Goal: Task Accomplishment & Management: Manage account settings

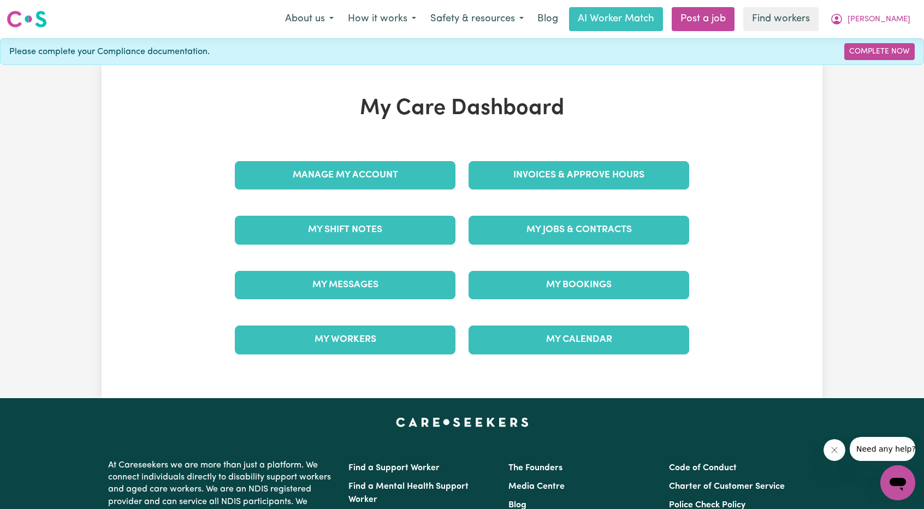
click at [585, 210] on div "My Jobs & Contracts" at bounding box center [579, 229] width 234 height 55
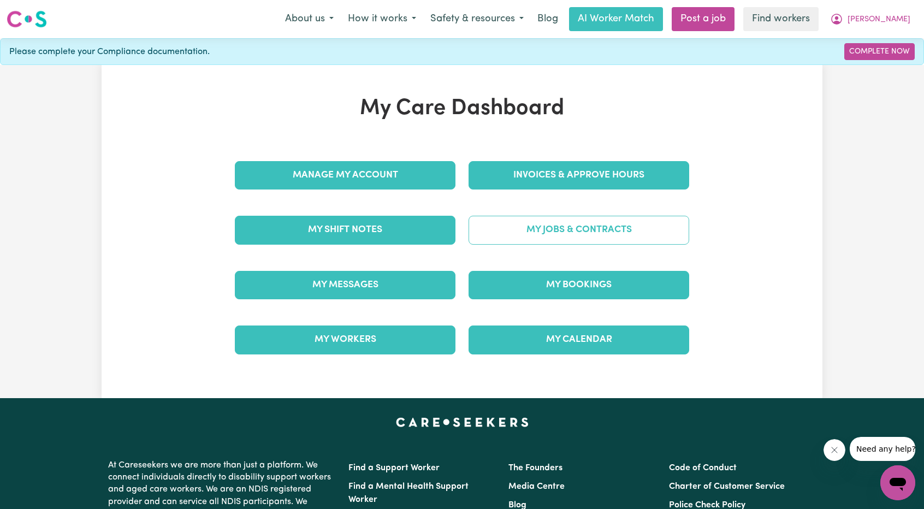
click at [573, 234] on link "My Jobs & Contracts" at bounding box center [578, 230] width 221 height 28
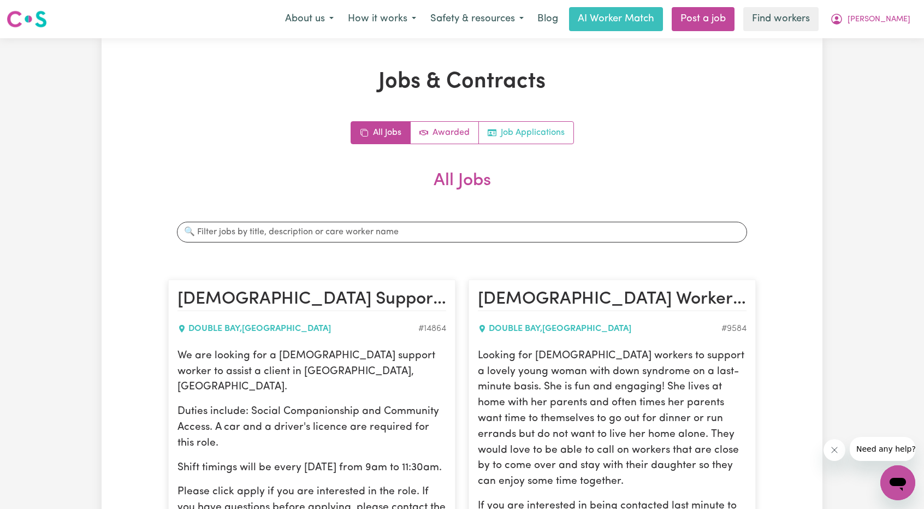
click at [521, 130] on link "Job Applications" at bounding box center [526, 133] width 94 height 22
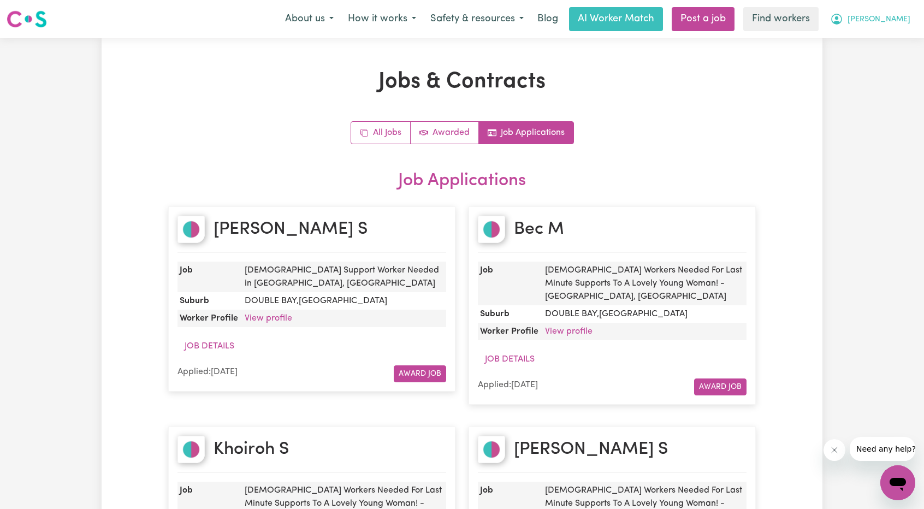
click at [843, 18] on icon "My Account" at bounding box center [836, 19] width 13 height 13
click at [875, 34] on link "My Dashboard" at bounding box center [873, 42] width 86 height 21
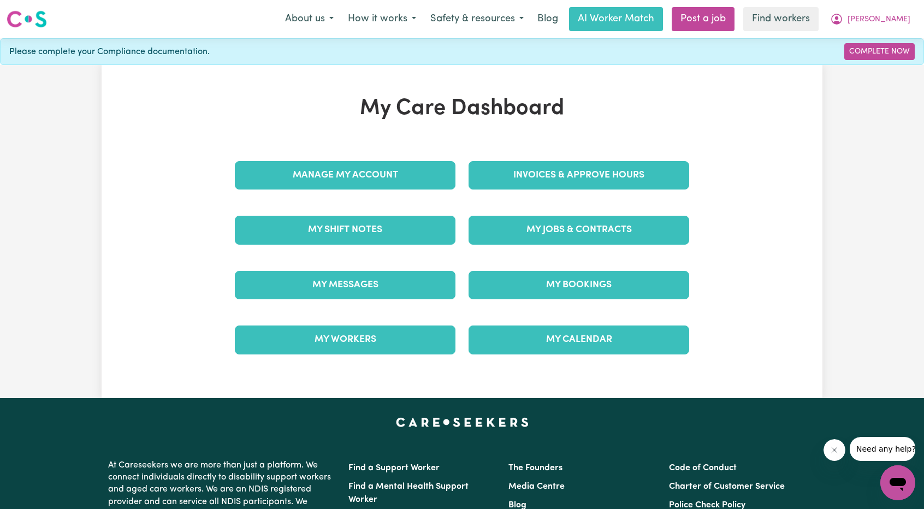
click at [609, 214] on div "My Jobs & Contracts" at bounding box center [579, 229] width 234 height 55
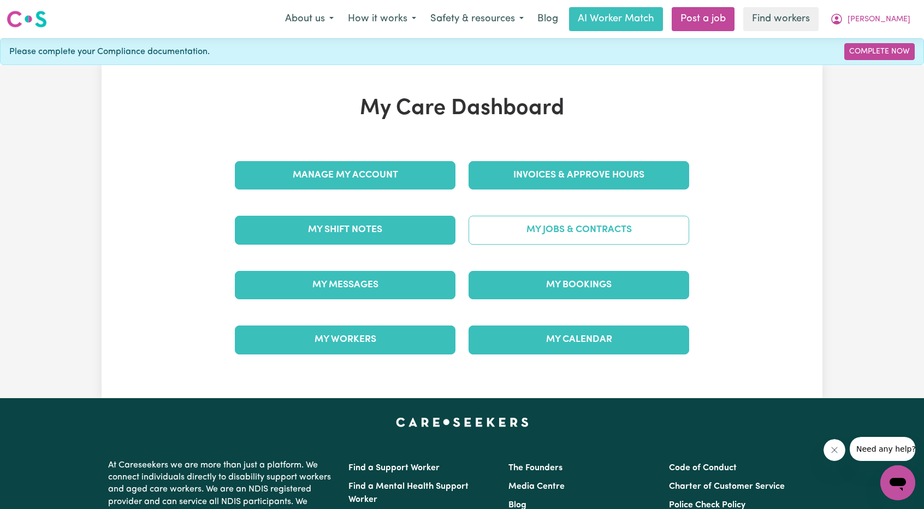
click at [606, 225] on link "My Jobs & Contracts" at bounding box center [578, 230] width 221 height 28
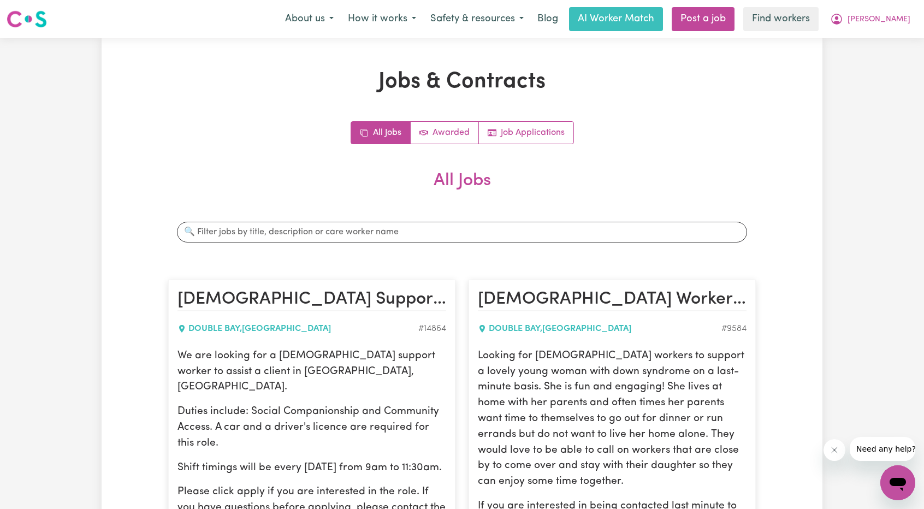
scroll to position [164, 0]
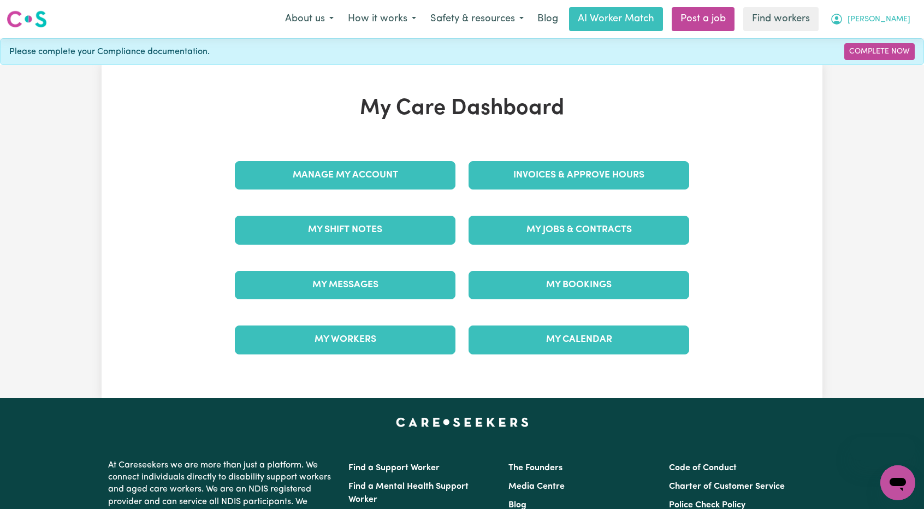
click at [842, 21] on icon "My Account" at bounding box center [836, 19] width 11 height 11
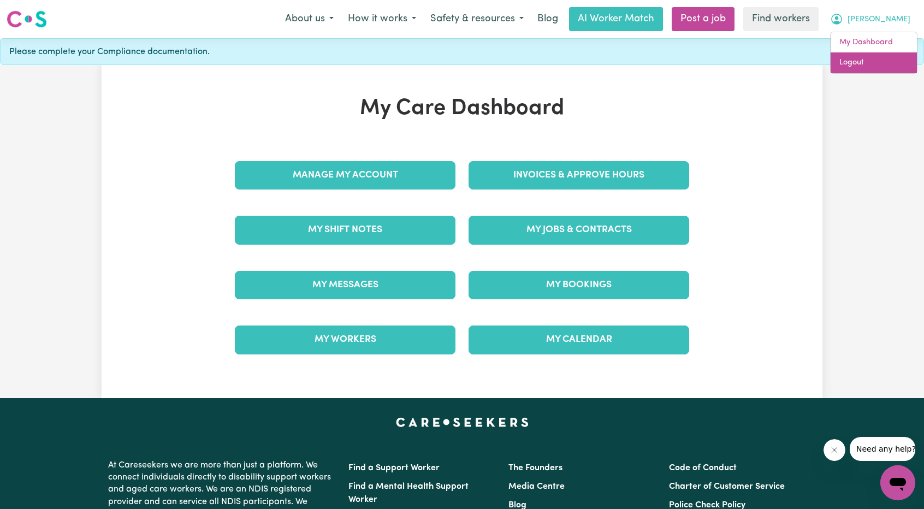
click at [863, 68] on link "Logout" at bounding box center [873, 62] width 86 height 21
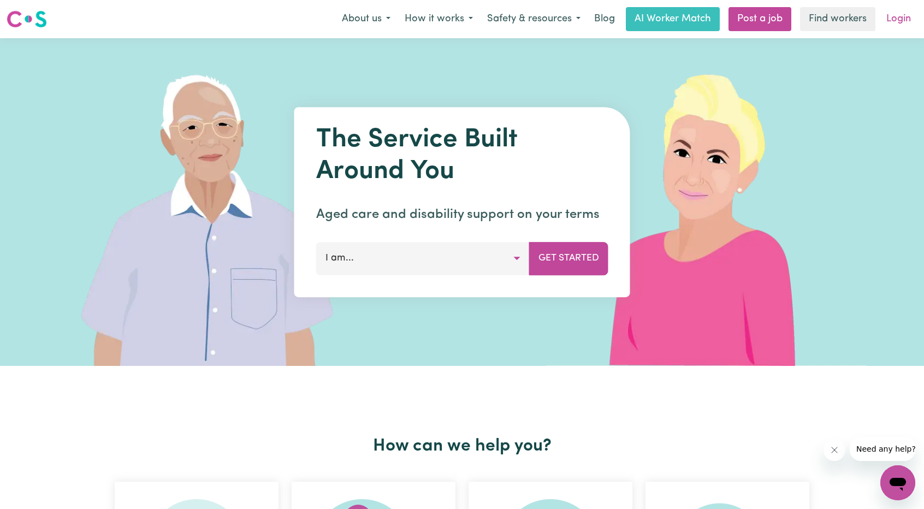
click at [894, 14] on link "Login" at bounding box center [898, 19] width 38 height 24
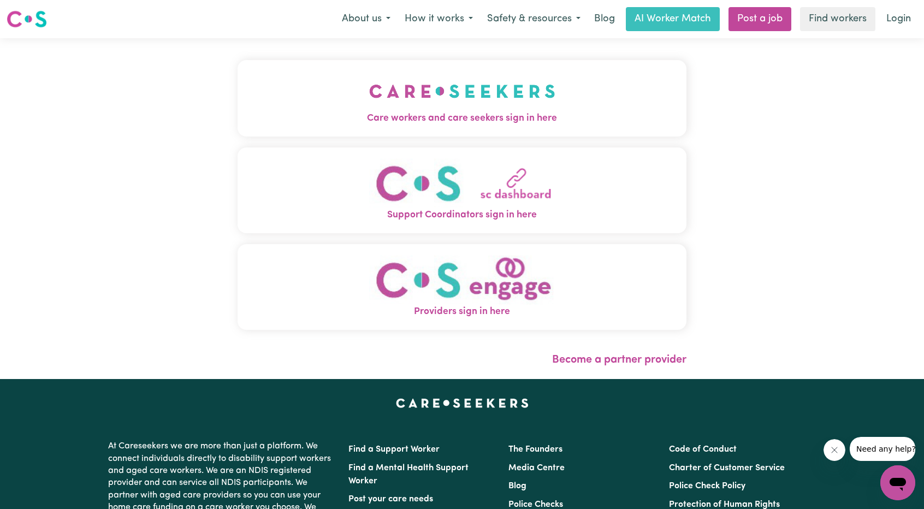
click at [275, 121] on span "Care workers and care seekers sign in here" at bounding box center [461, 118] width 449 height 14
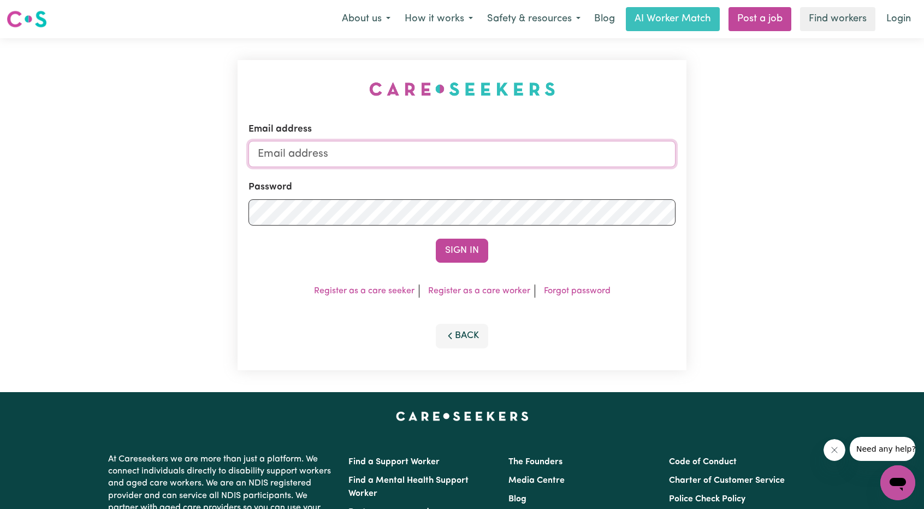
click at [450, 153] on input "Email address" at bounding box center [461, 154] width 427 height 26
drag, startPoint x: 314, startPoint y: 154, endPoint x: 551, endPoint y: 182, distance: 237.9
click at [582, 184] on form "Email address superuser~ethan@careseekers.com.au Password Sign In" at bounding box center [461, 192] width 427 height 140
type input "superuser~NoahSerrano@careseekers.com.au"
click at [460, 246] on button "Sign In" at bounding box center [462, 251] width 52 height 24
